Goal: Transaction & Acquisition: Purchase product/service

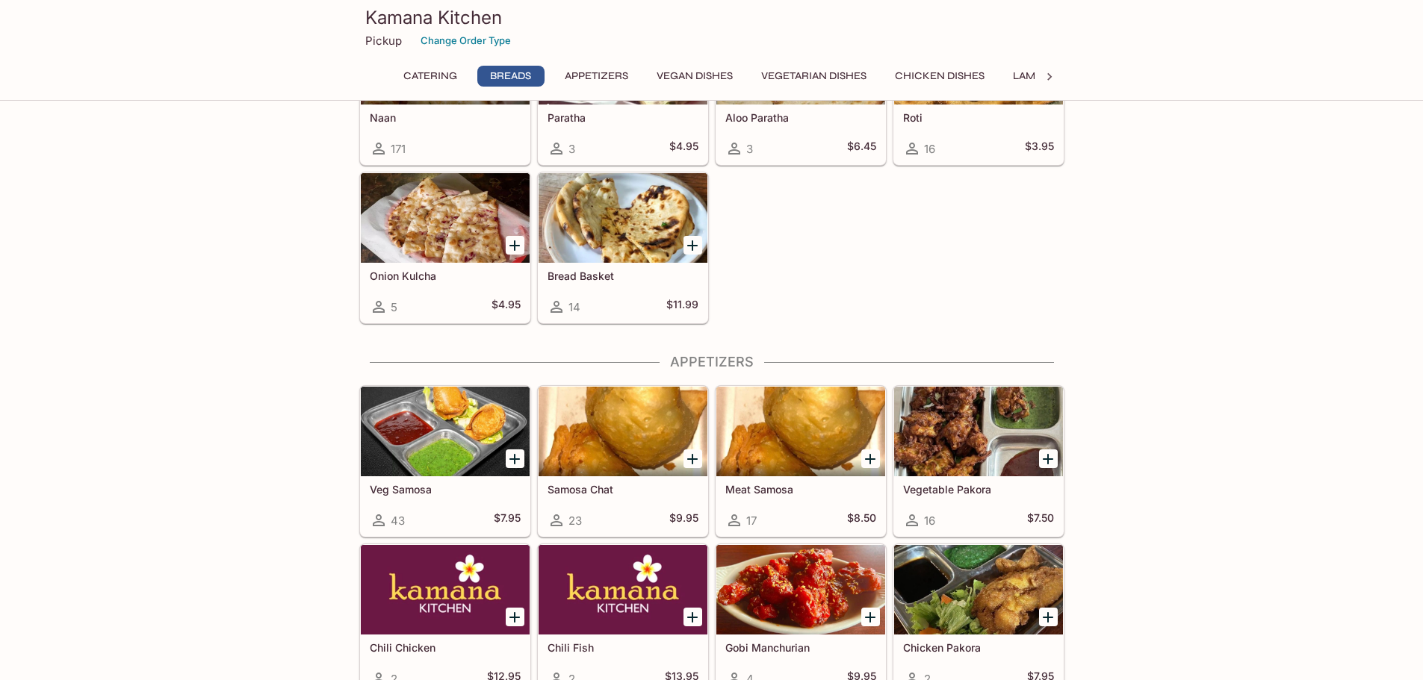
scroll to position [597, 0]
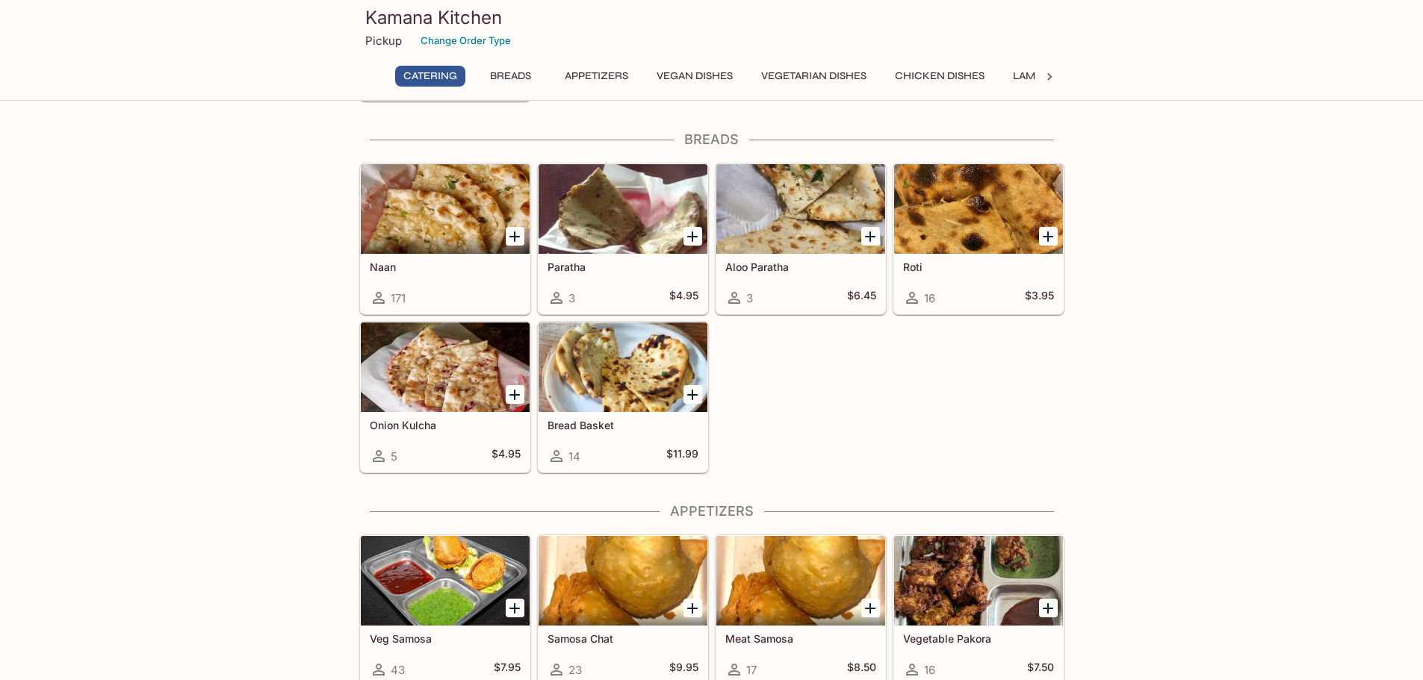
click at [372, 267] on h5 "Naan" at bounding box center [445, 267] width 151 height 13
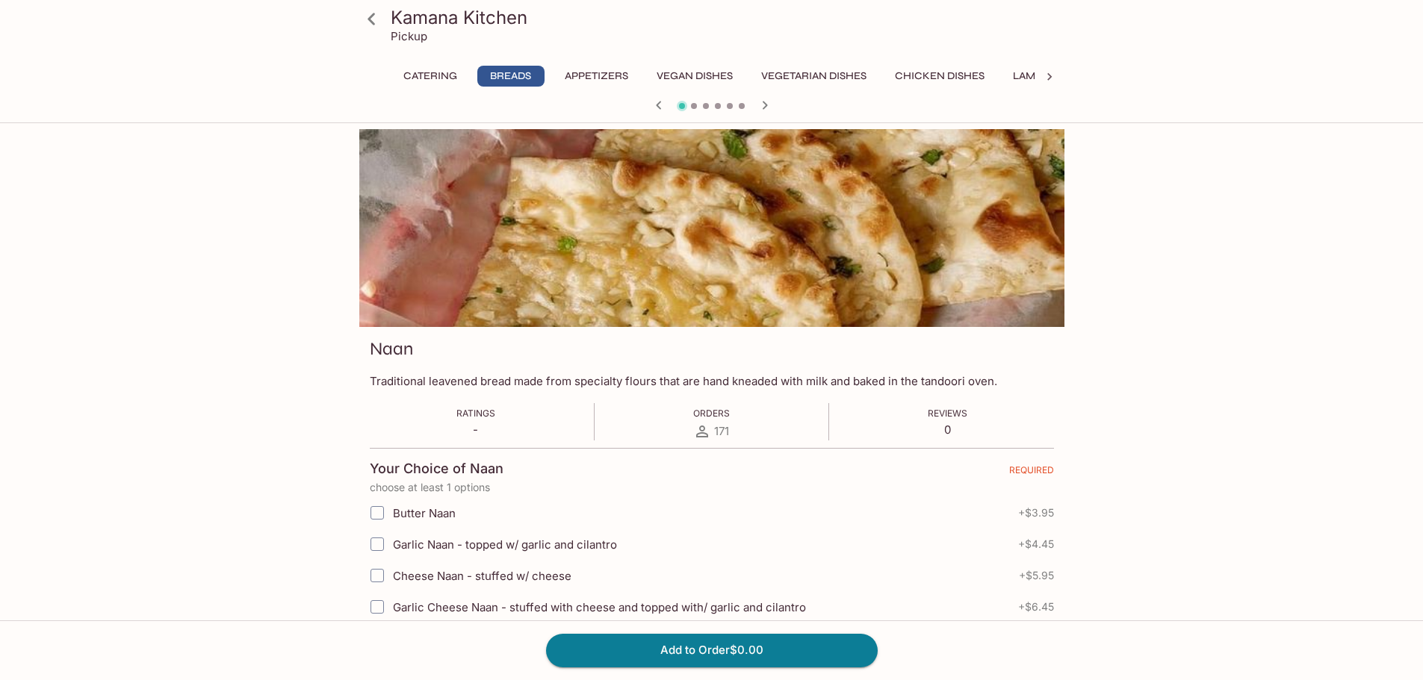
scroll to position [149, 0]
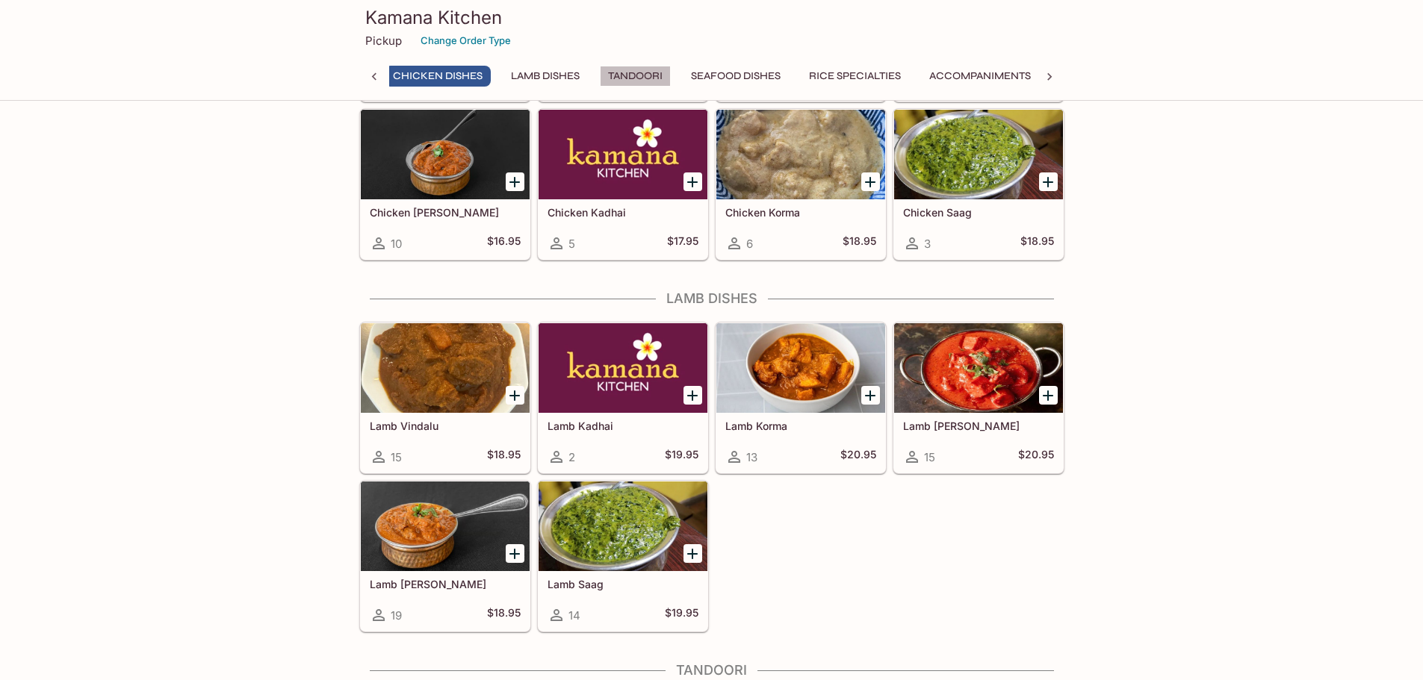
click at [636, 78] on button "Tandoori" at bounding box center [635, 76] width 71 height 21
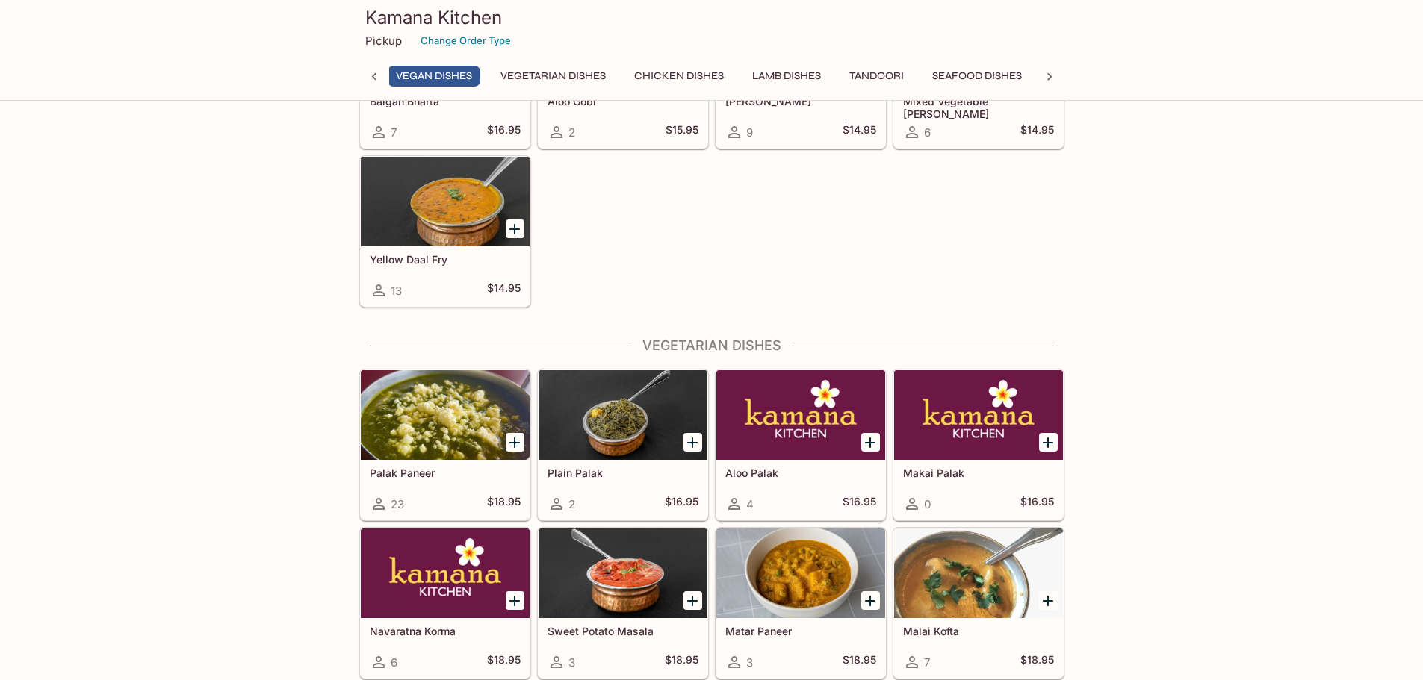
scroll to position [1600, 0]
